Goal: Information Seeking & Learning: Check status

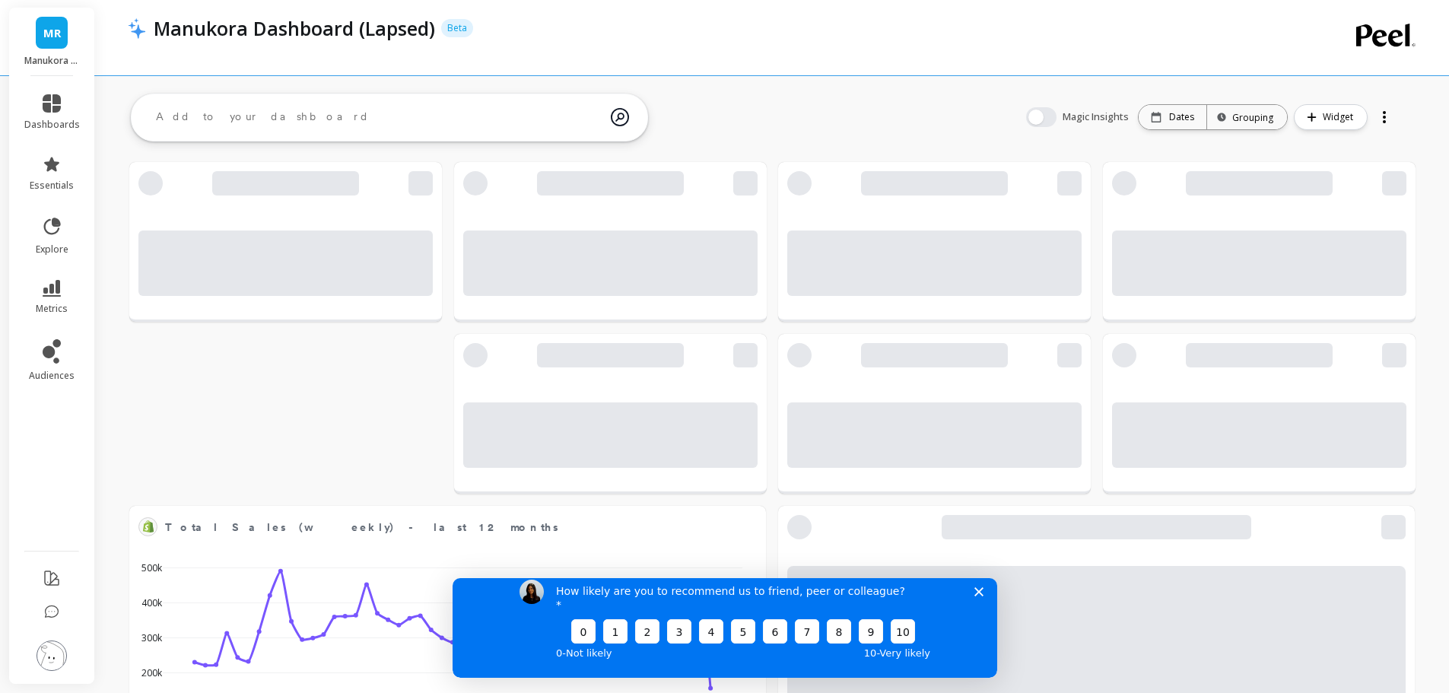
click at [977, 595] on polygon "Close survey" at bounding box center [977, 590] width 9 height 9
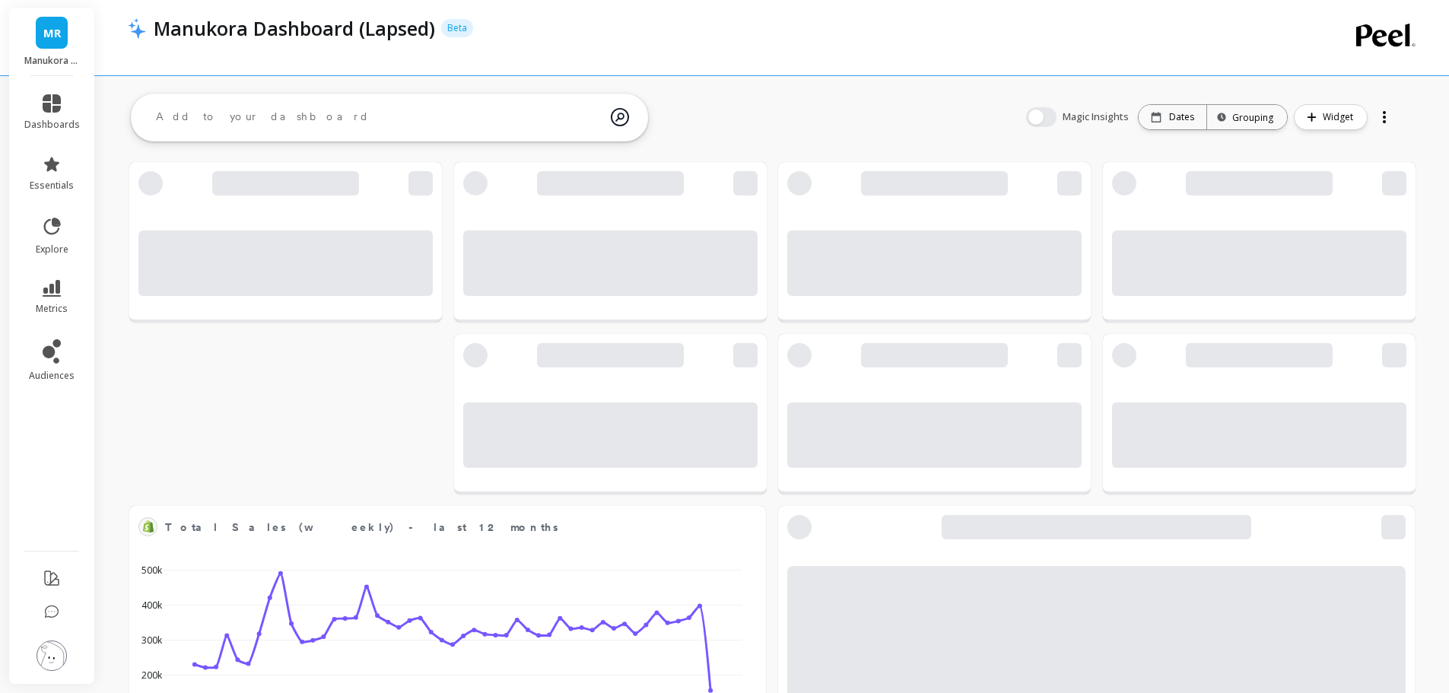
click at [44, 278] on li "metrics" at bounding box center [52, 297] width 74 height 53
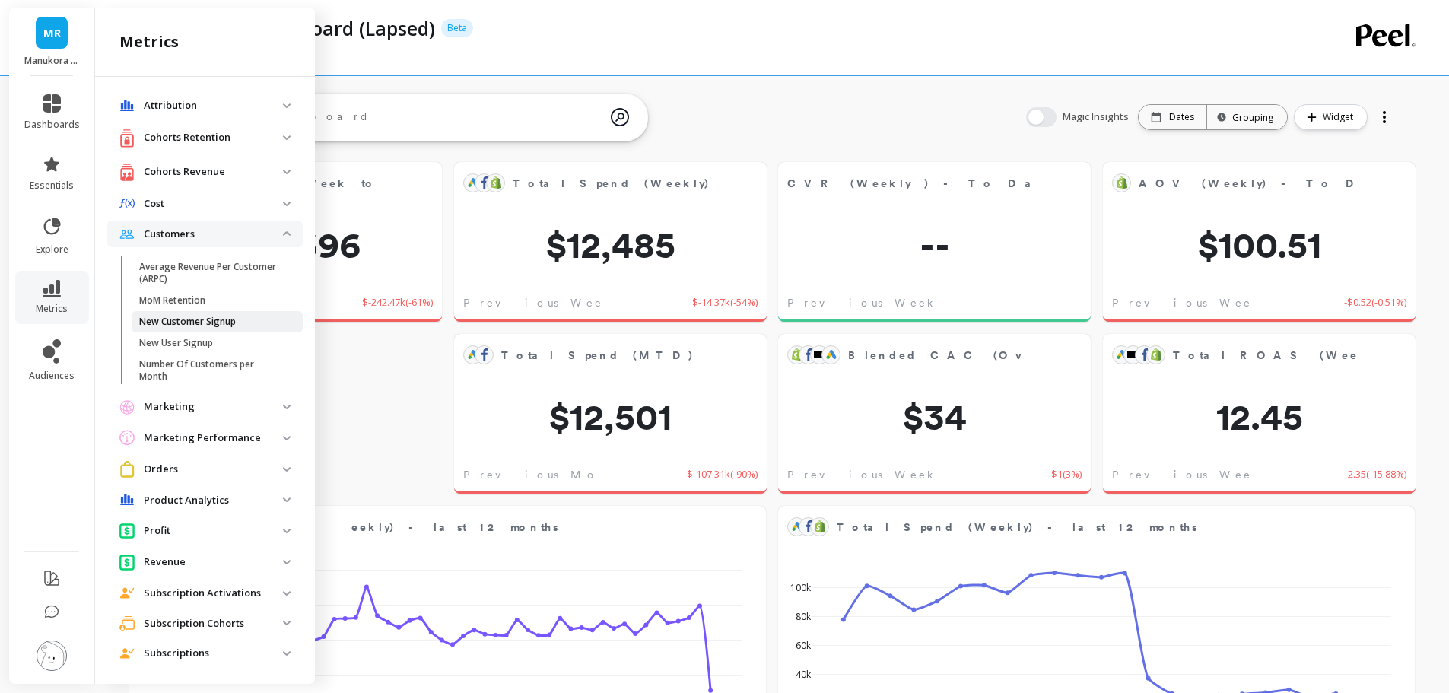
click at [188, 321] on p "New Customer Signup" at bounding box center [187, 322] width 97 height 12
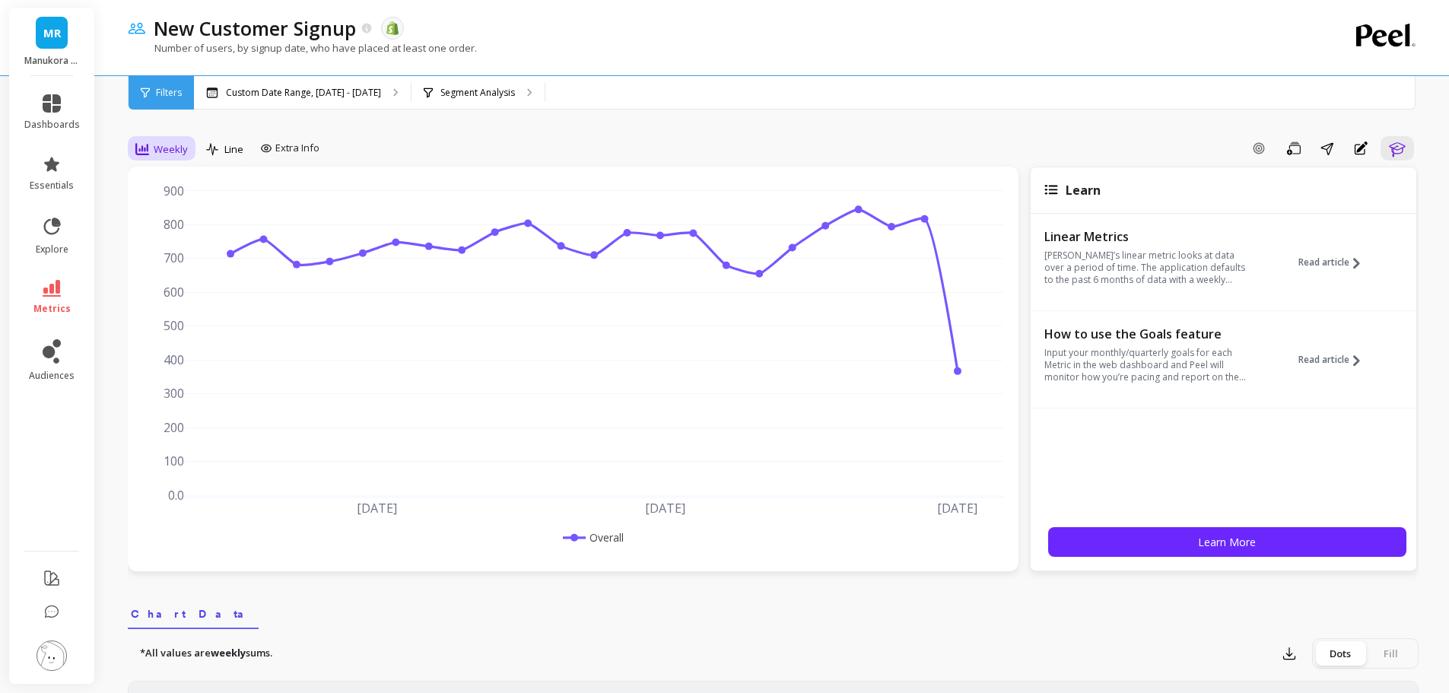
click at [171, 147] on span "Weekly" at bounding box center [171, 149] width 34 height 14
click at [182, 264] on div "Monthly" at bounding box center [184, 270] width 87 height 14
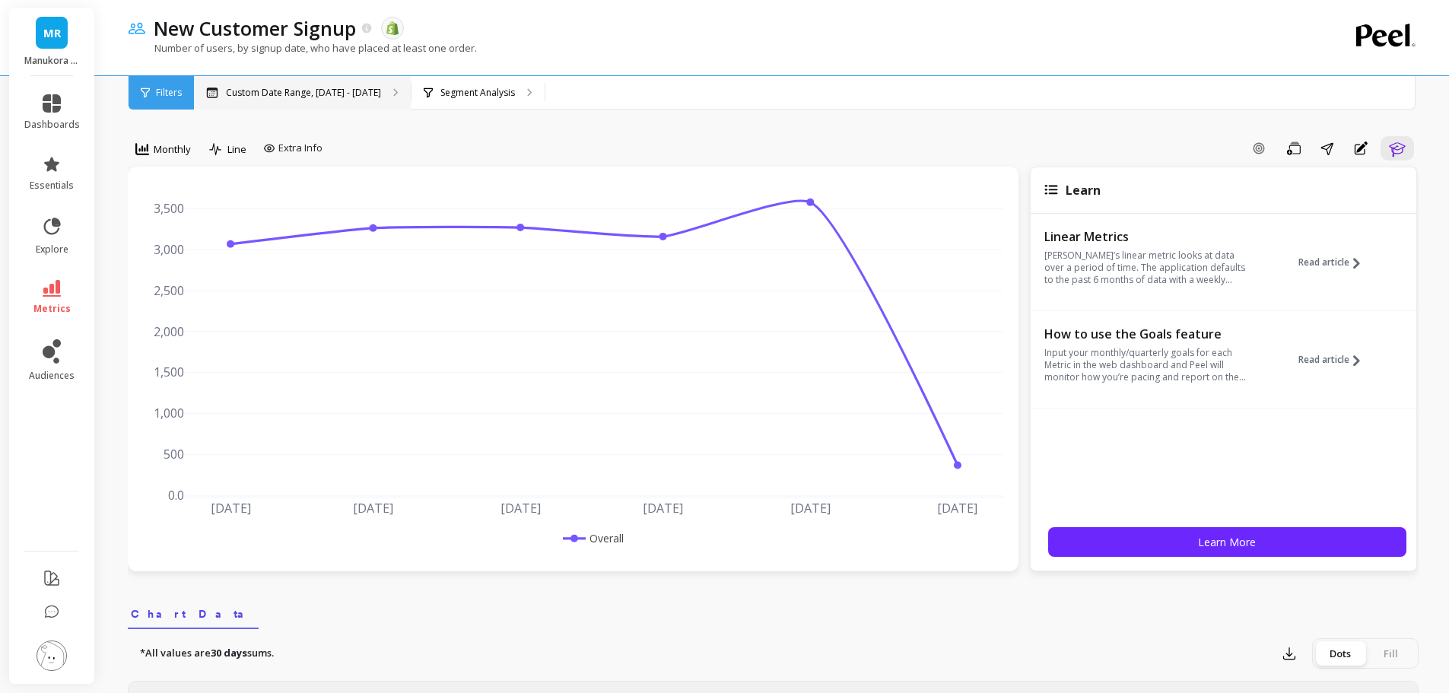
click at [313, 94] on p "Custom Date Range, [DATE] - [DATE]" at bounding box center [303, 93] width 155 height 12
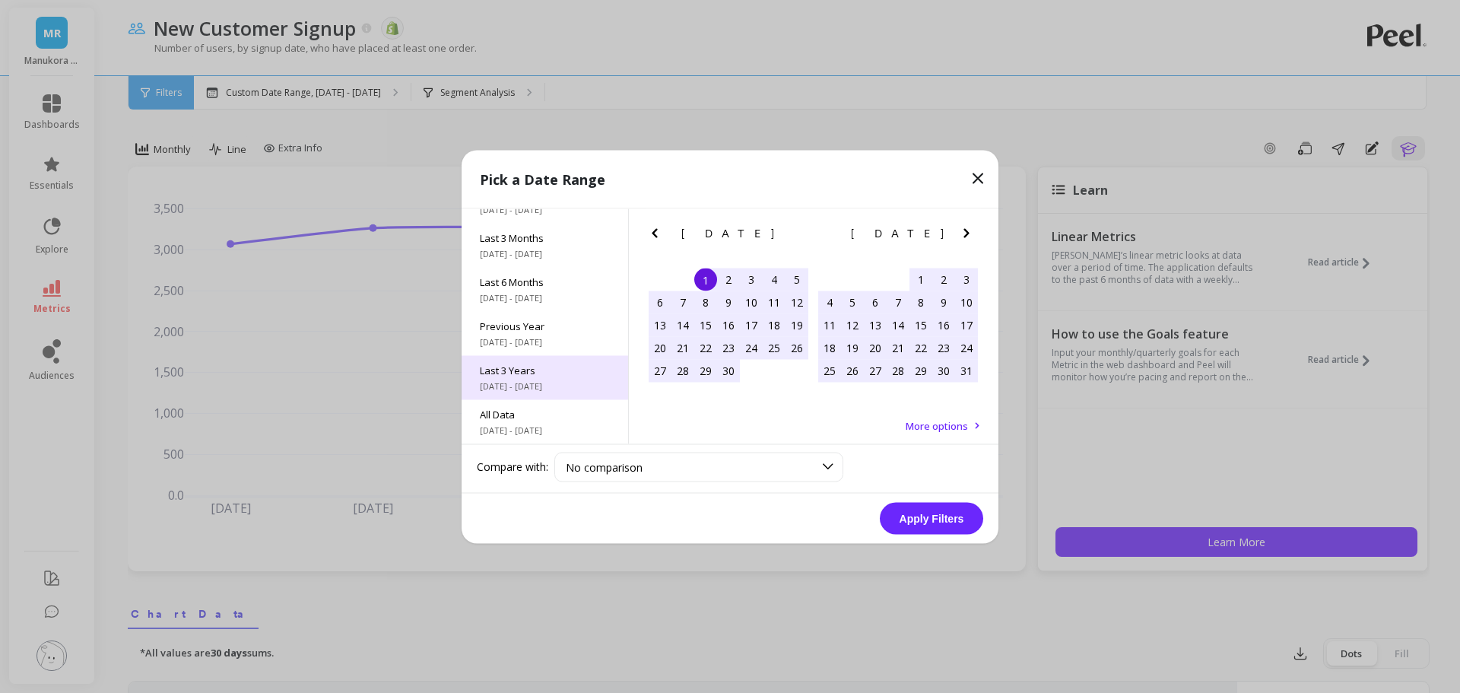
click at [507, 369] on span "Last 3 Years" at bounding box center [545, 370] width 130 height 14
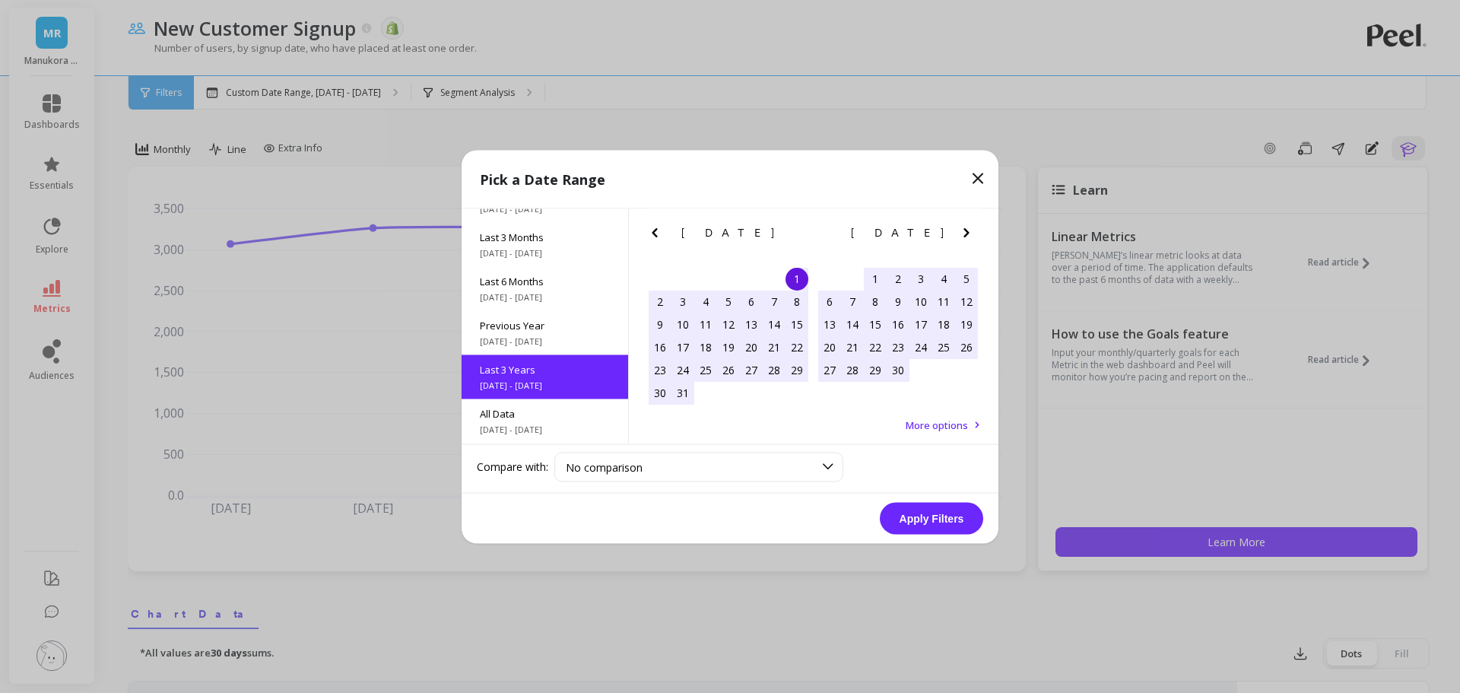
click at [942, 515] on button "Apply Filters" at bounding box center [931, 518] width 103 height 32
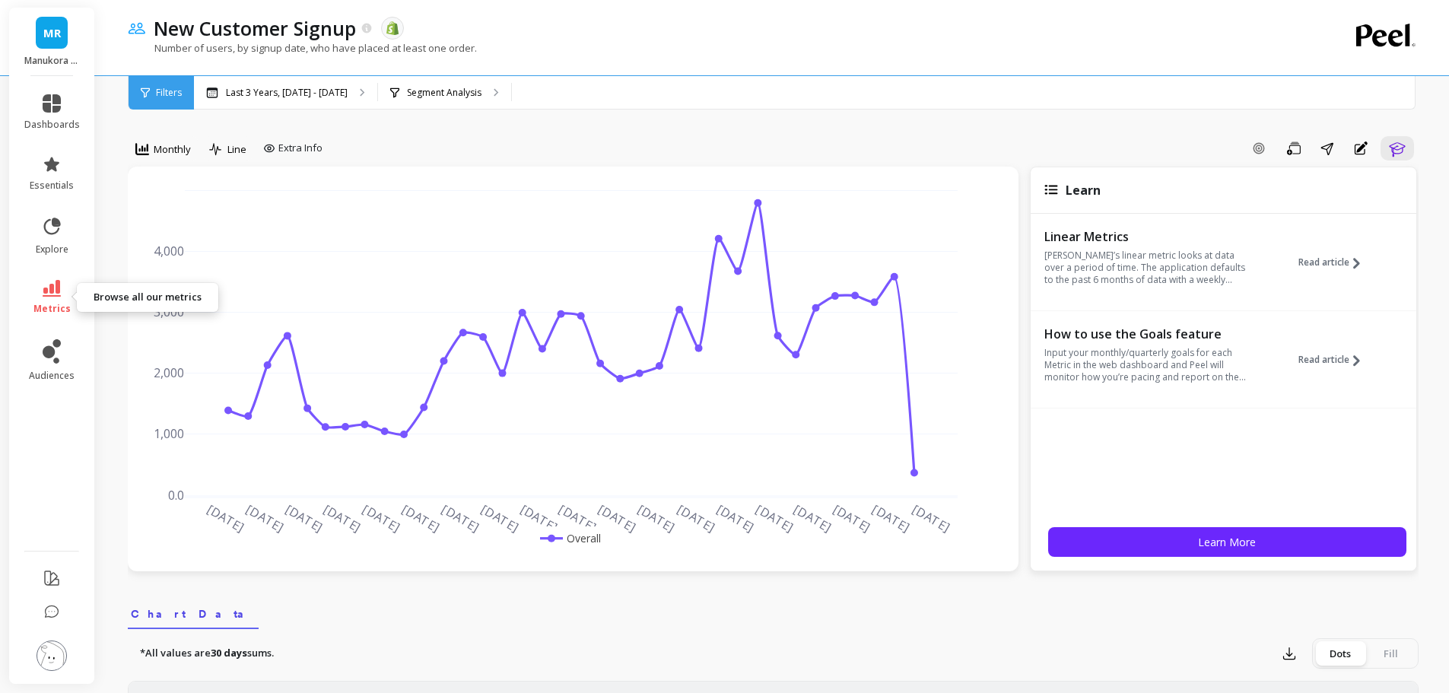
click at [55, 284] on icon at bounding box center [52, 288] width 18 height 17
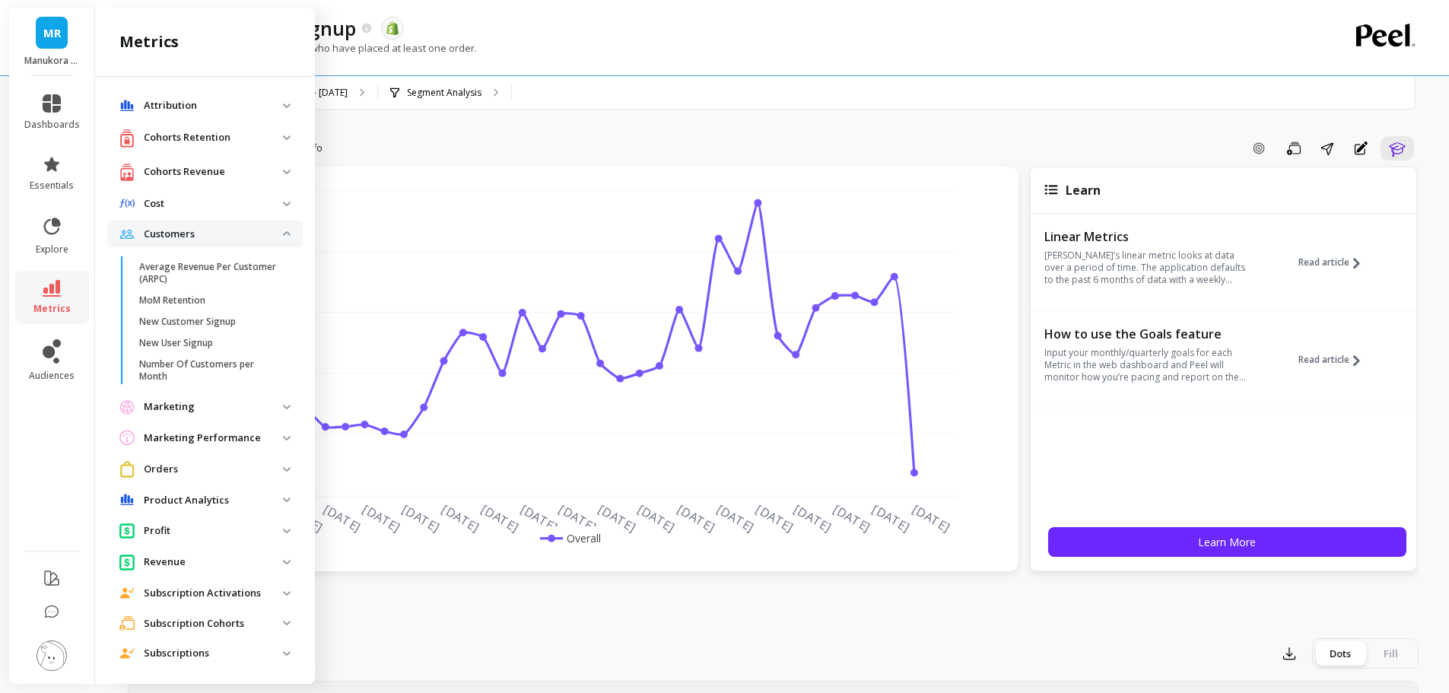
click at [274, 237] on span "Customers" at bounding box center [204, 234] width 195 height 27
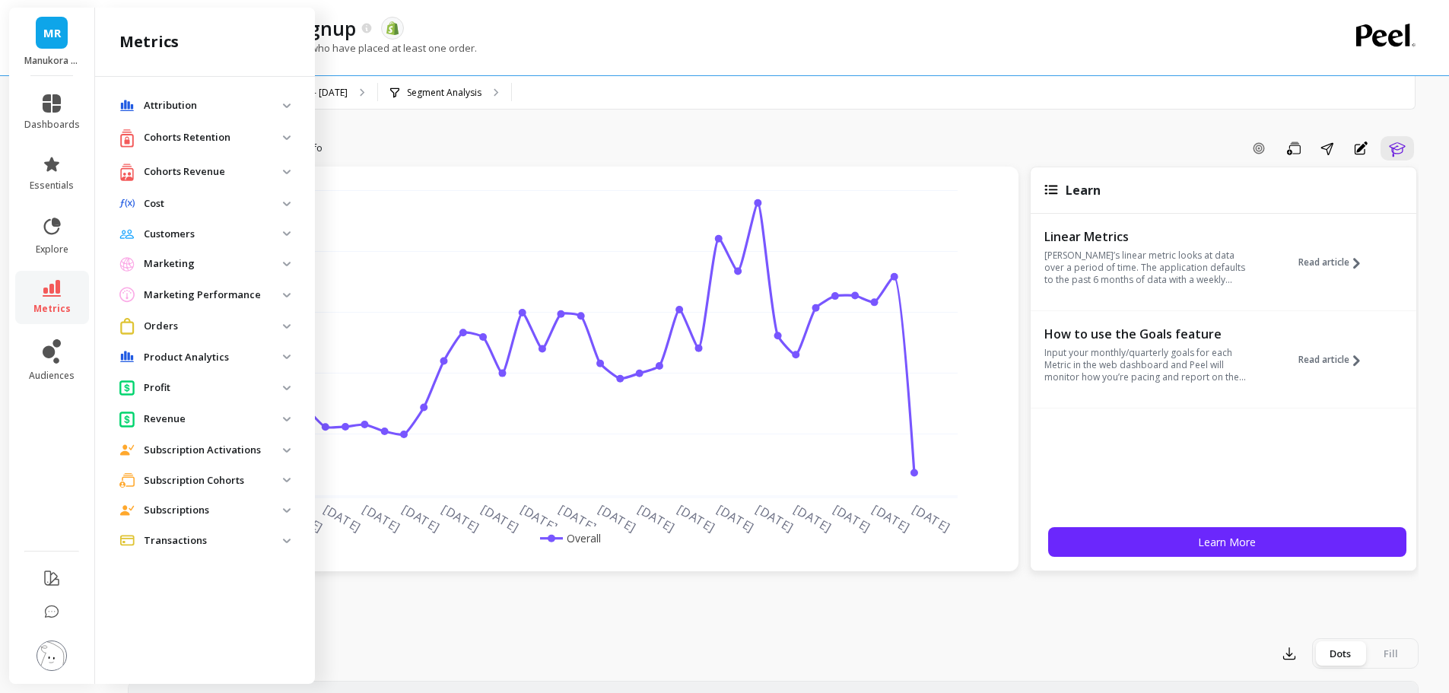
click at [161, 328] on p "Orders" at bounding box center [213, 326] width 139 height 15
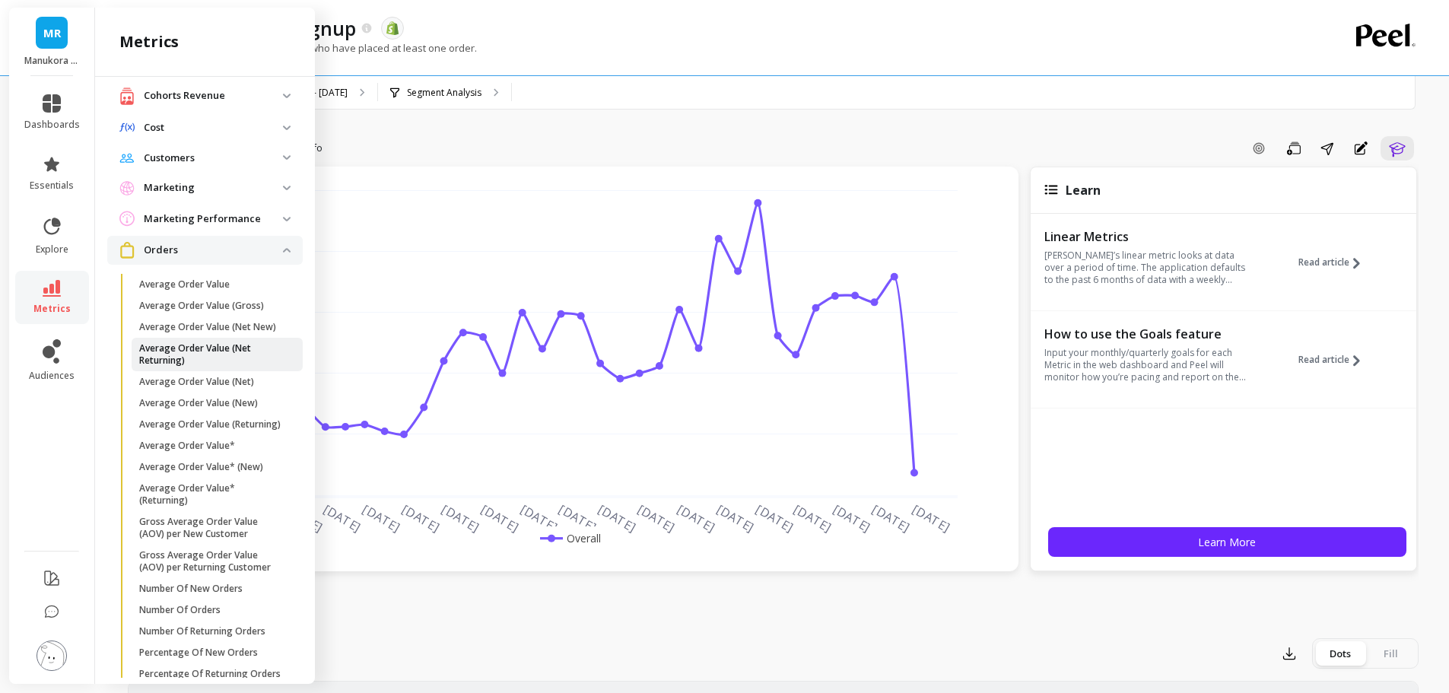
scroll to position [152, 0]
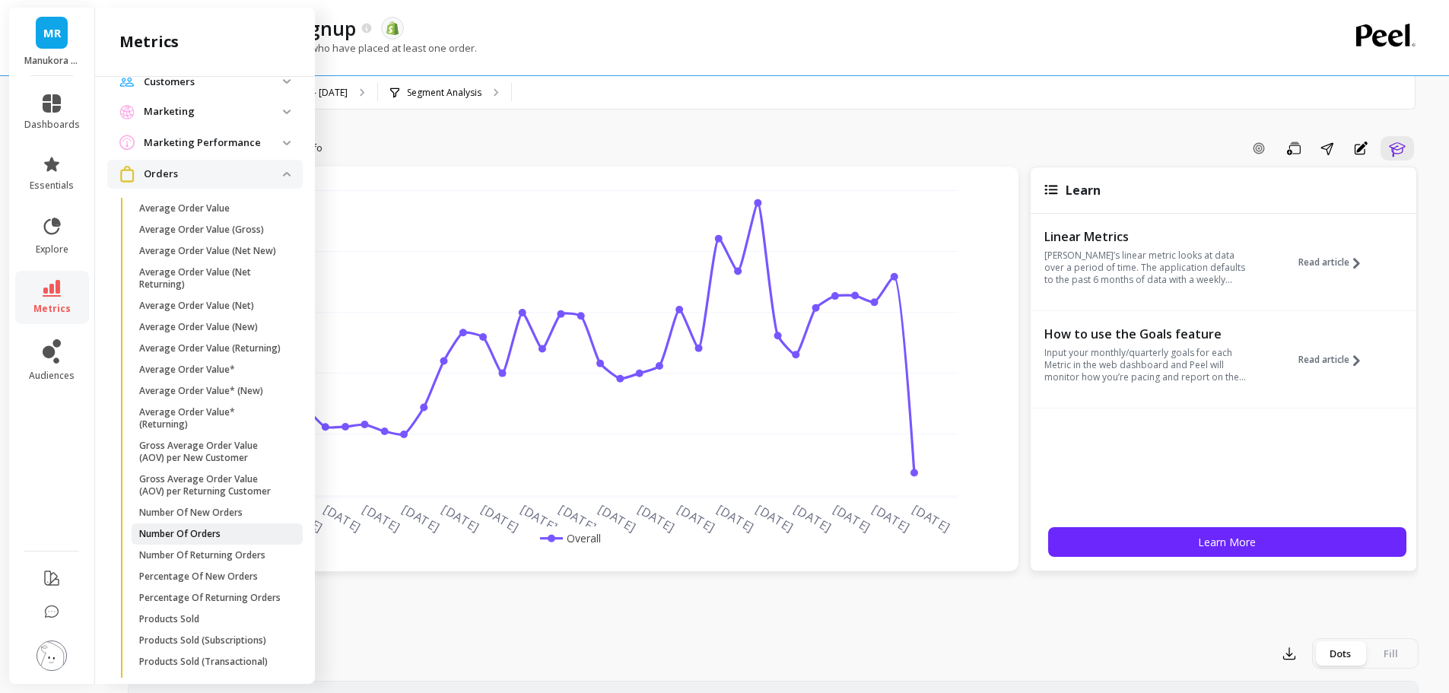
click at [179, 540] on p "Number Of Orders" at bounding box center [179, 534] width 81 height 12
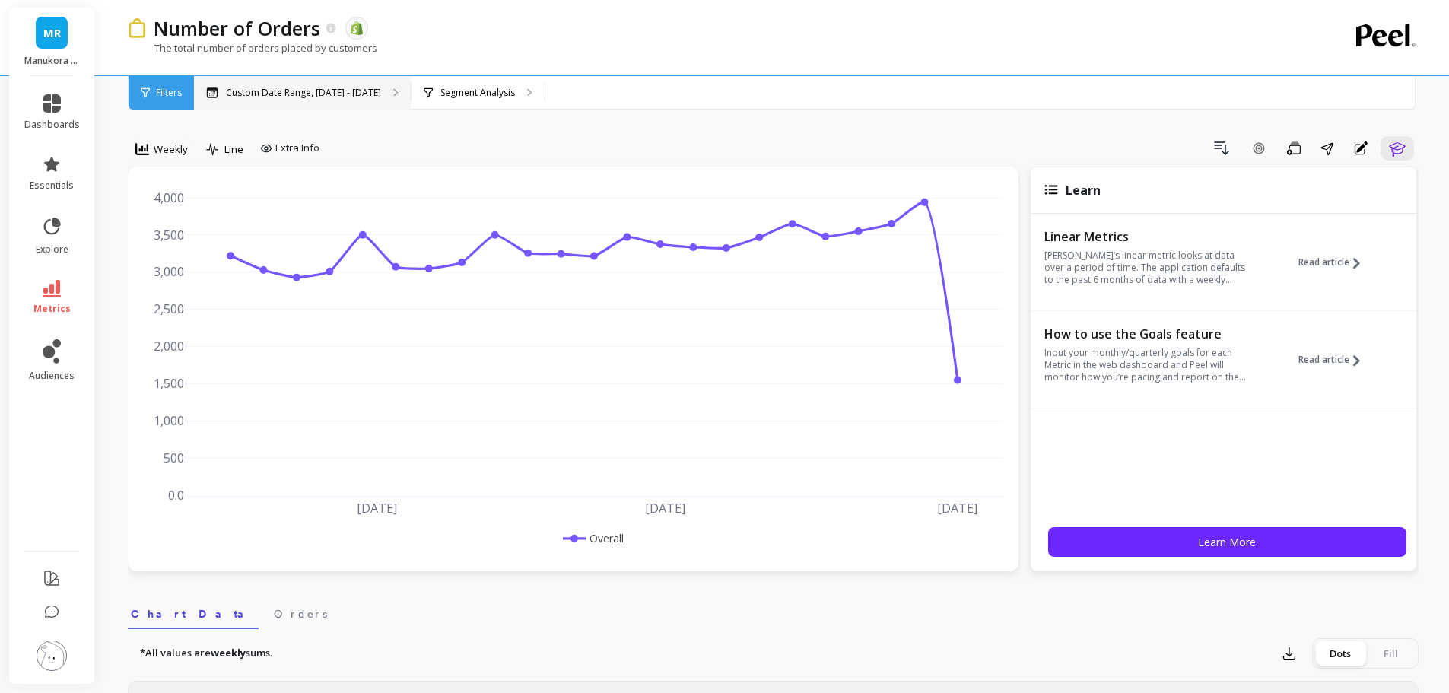
click at [343, 89] on p "Custom Date Range, [DATE] - [DATE]" at bounding box center [303, 93] width 155 height 12
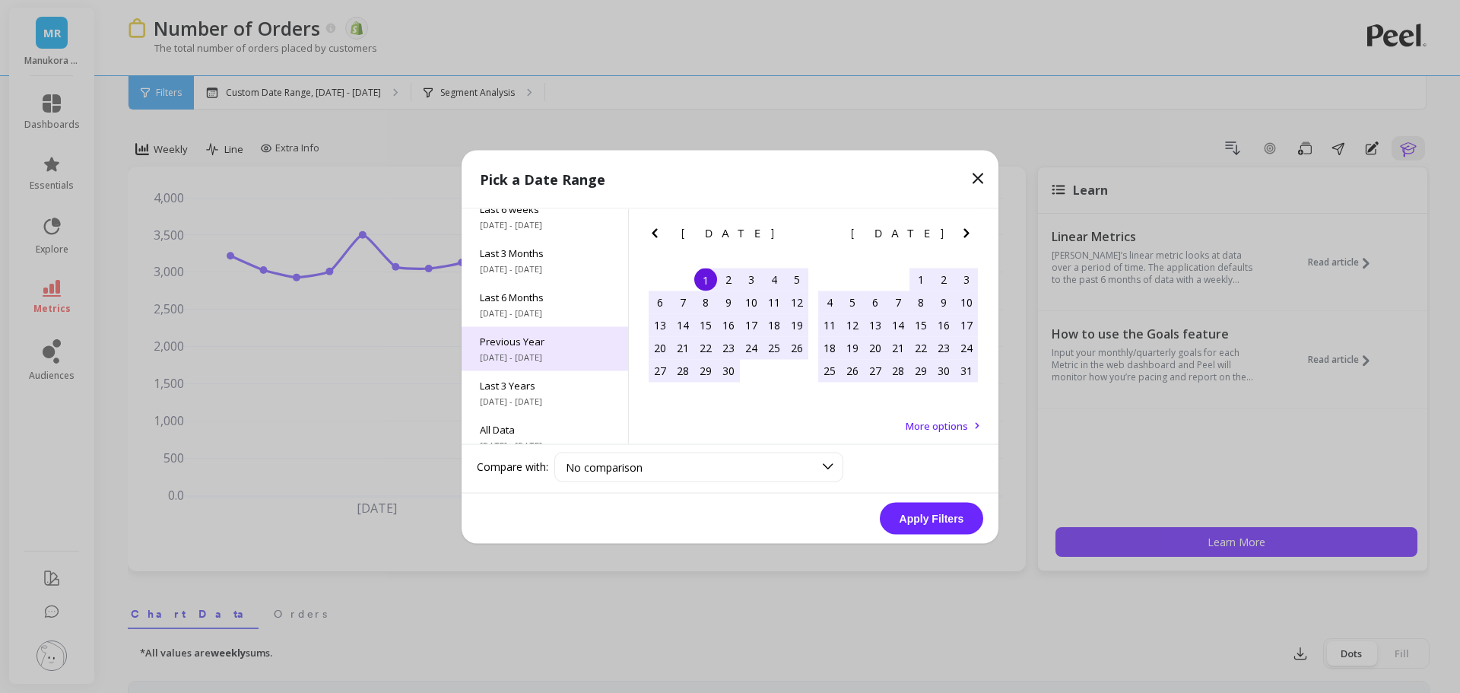
scroll to position [206, 0]
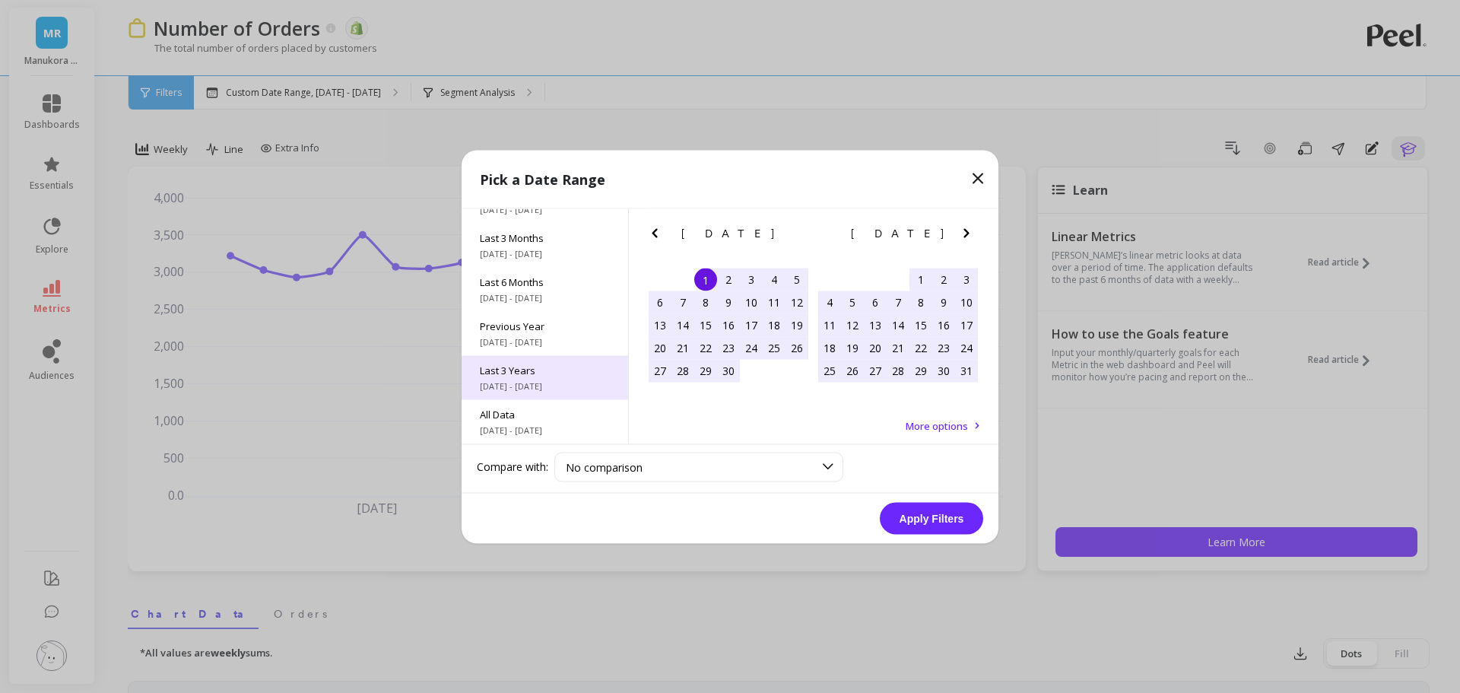
click at [528, 374] on span "Last 3 Years" at bounding box center [545, 370] width 130 height 14
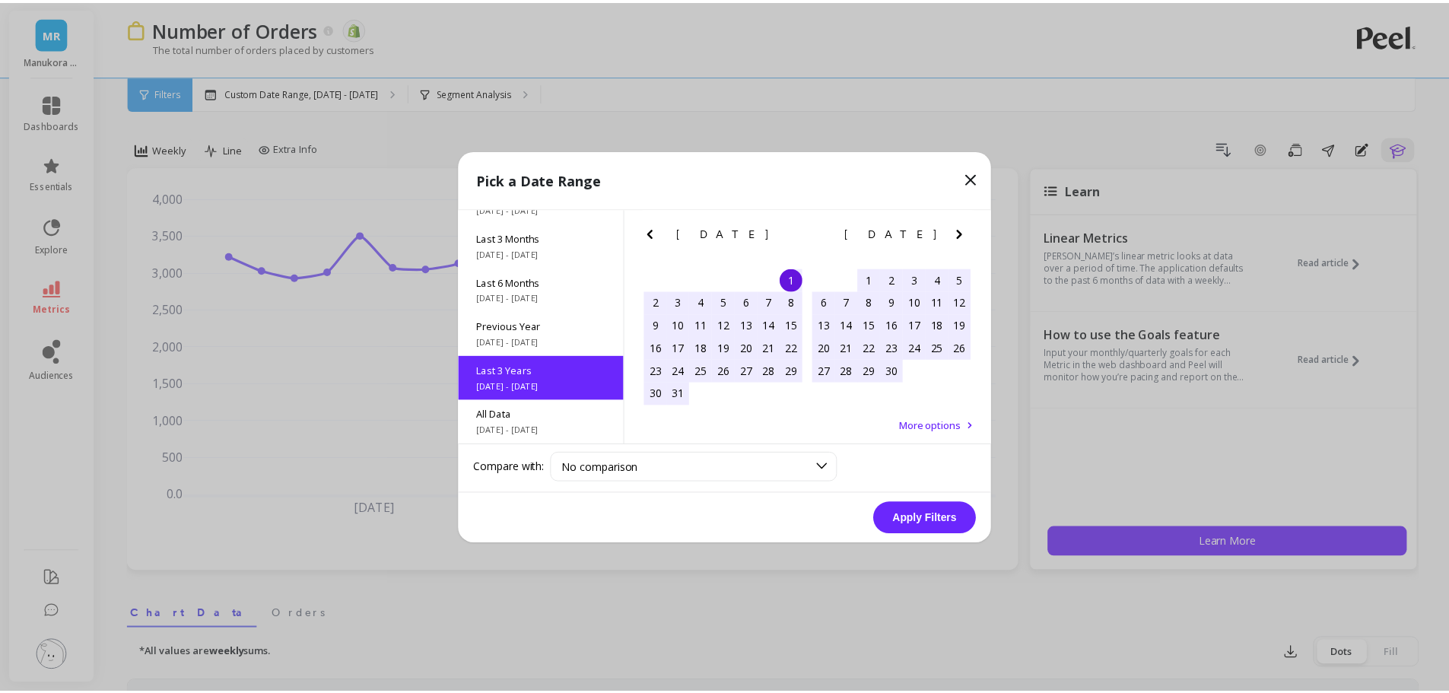
scroll to position [1, 0]
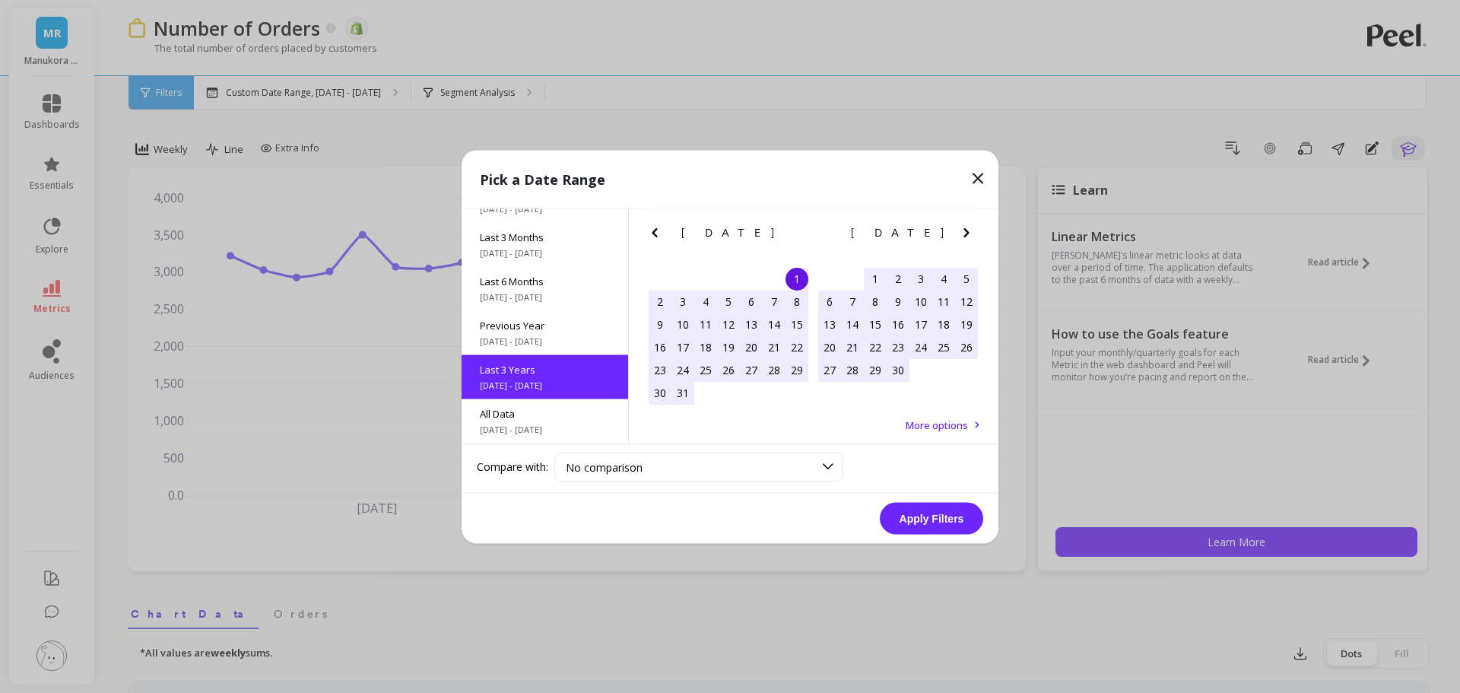
click at [954, 518] on button "Apply Filters" at bounding box center [931, 518] width 103 height 32
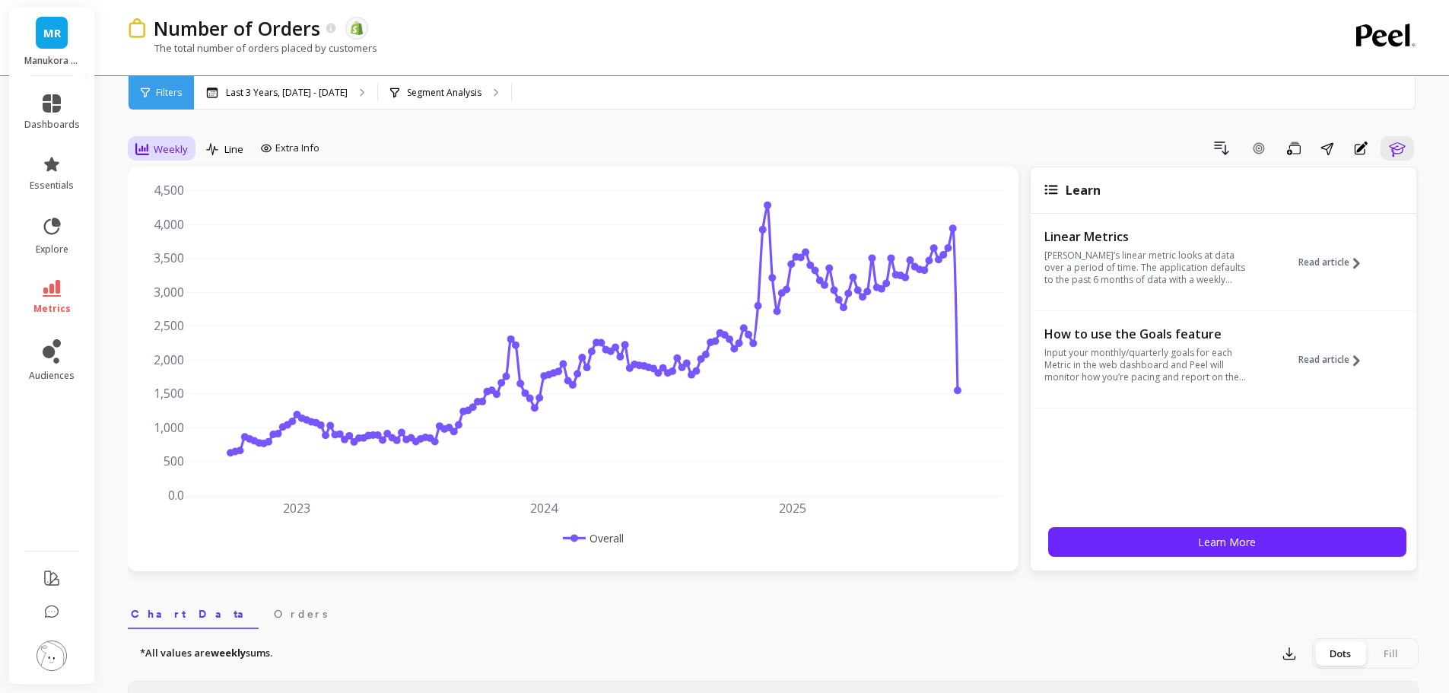
click at [146, 153] on icon at bounding box center [142, 149] width 14 height 14
click at [179, 284] on div "All Daily Weekly Monthly Quarterly Weekday Yearly 7-day rolling 30-day rolling …" at bounding box center [189, 281] width 120 height 228
click at [174, 264] on div "Monthly" at bounding box center [184, 270] width 87 height 14
